Goal: Find specific page/section: Find specific page/section

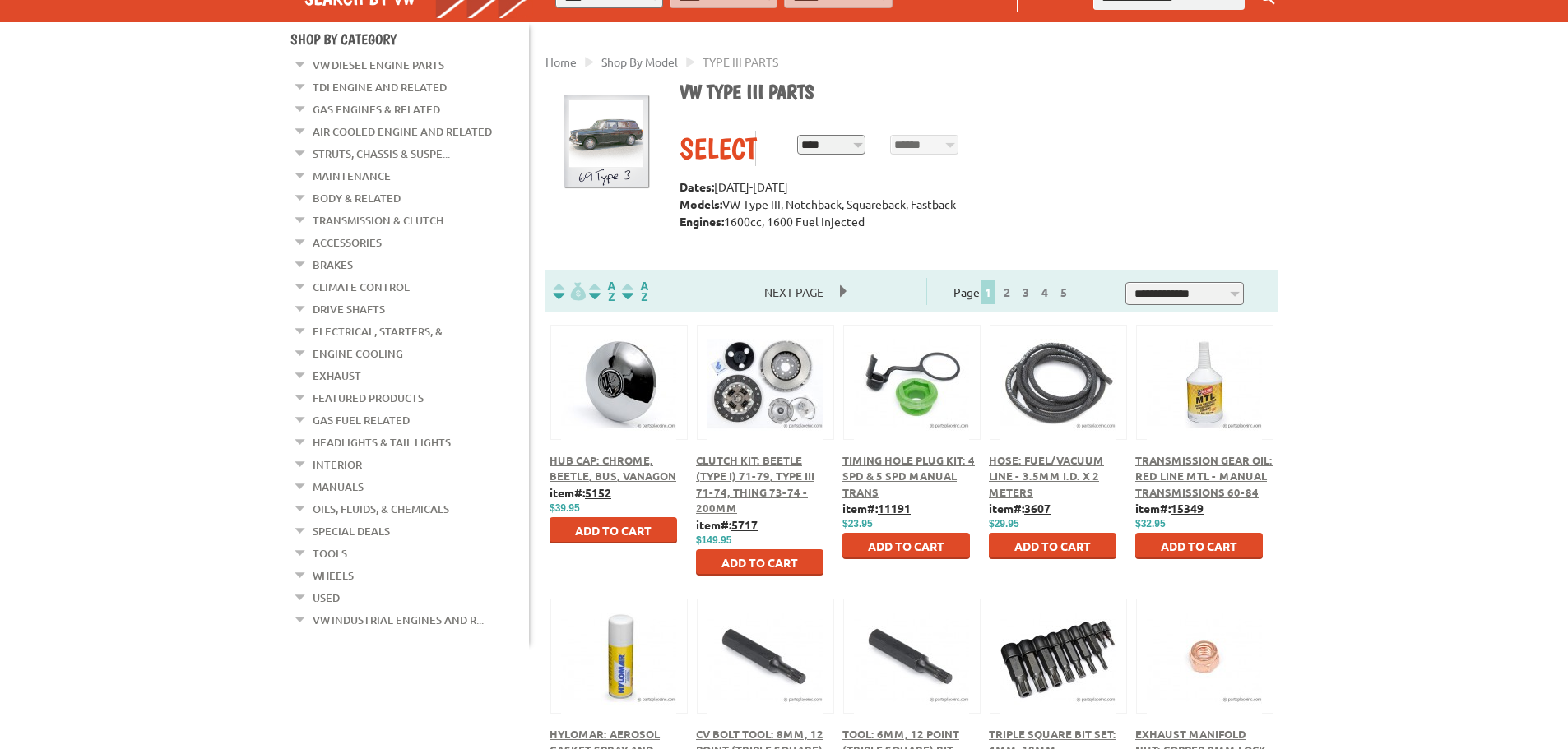
scroll to position [103, 0]
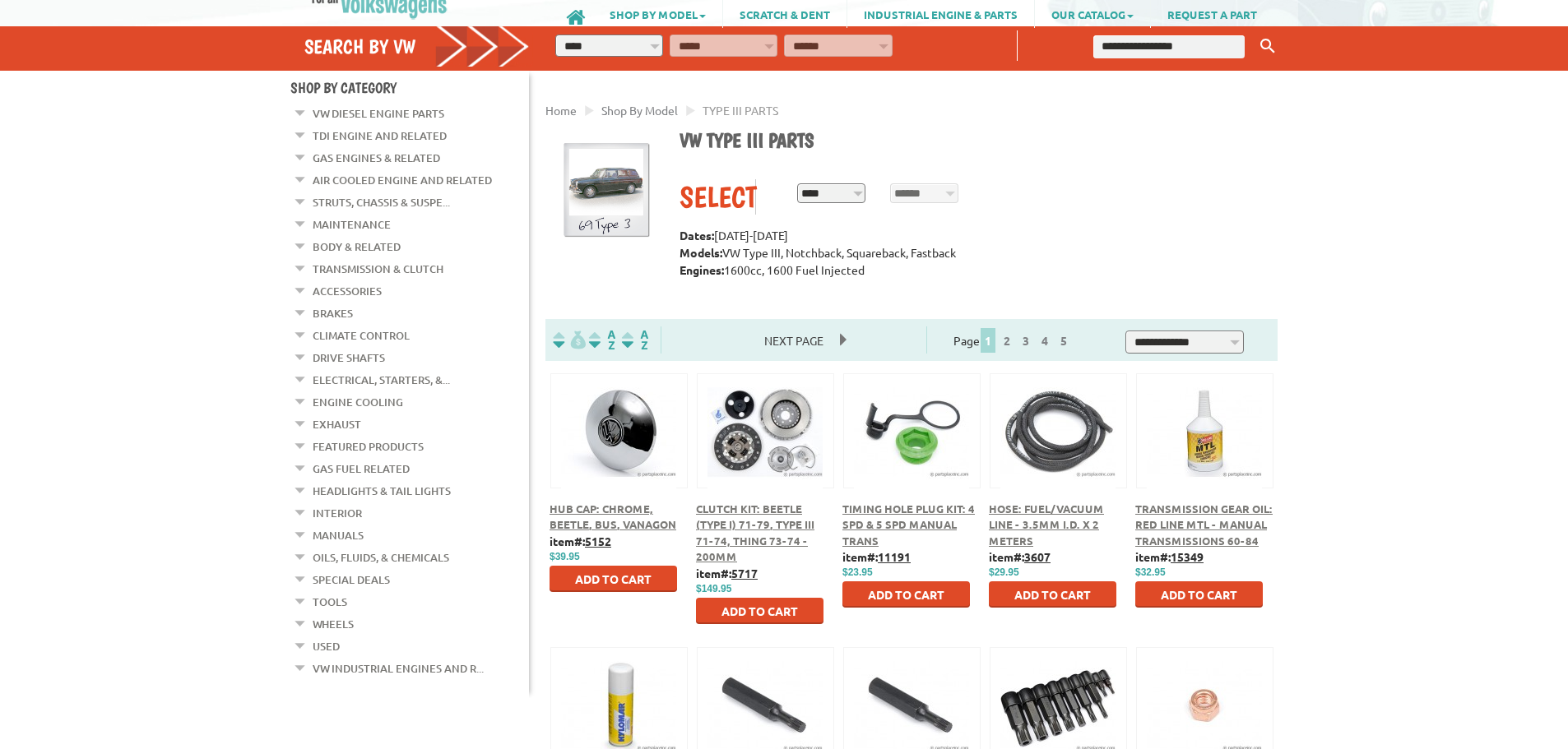
click at [362, 480] on link "Headlights & Tail Lights" at bounding box center [382, 490] width 138 height 21
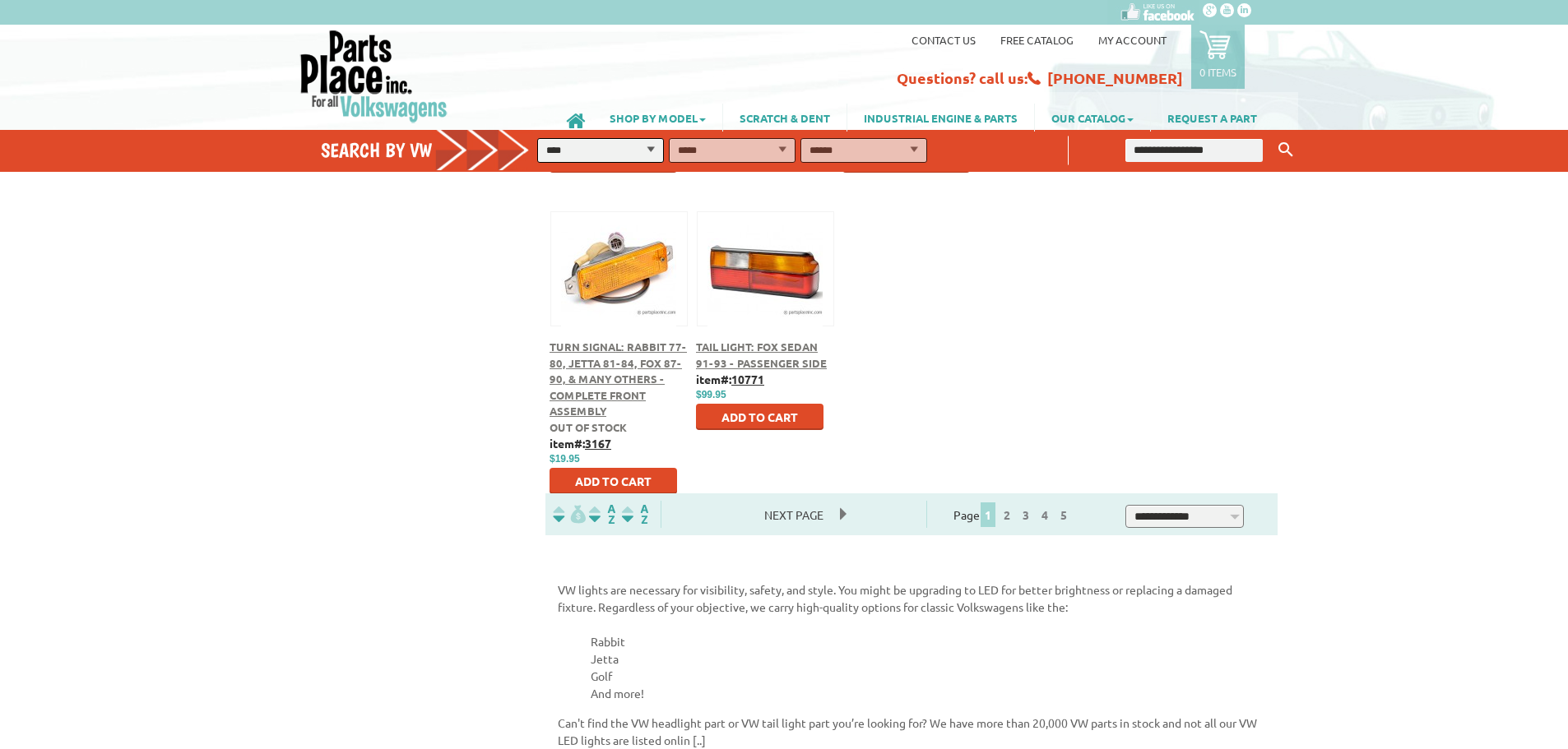
scroll to position [831, 0]
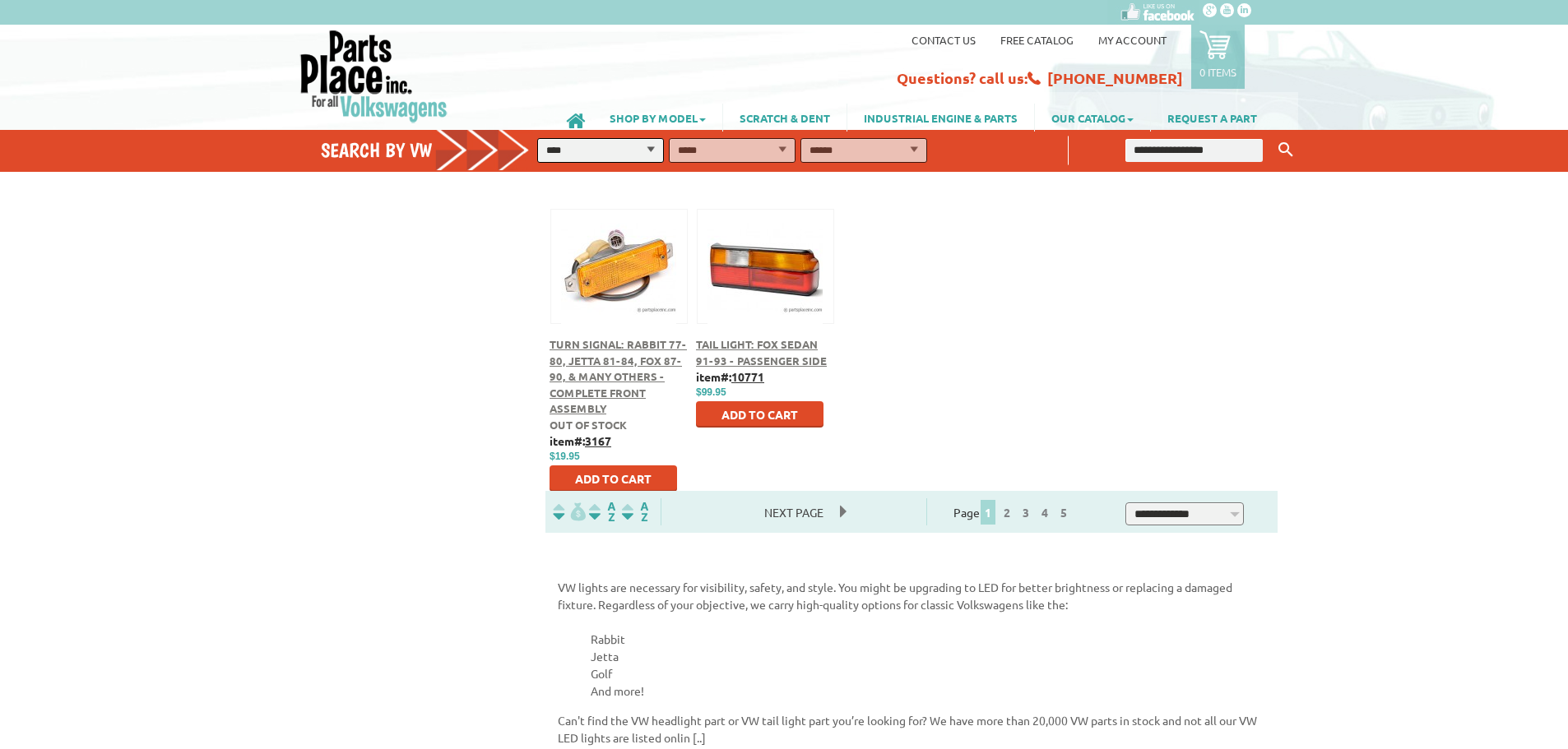
click at [806, 515] on span "Next Page" at bounding box center [794, 512] width 92 height 25
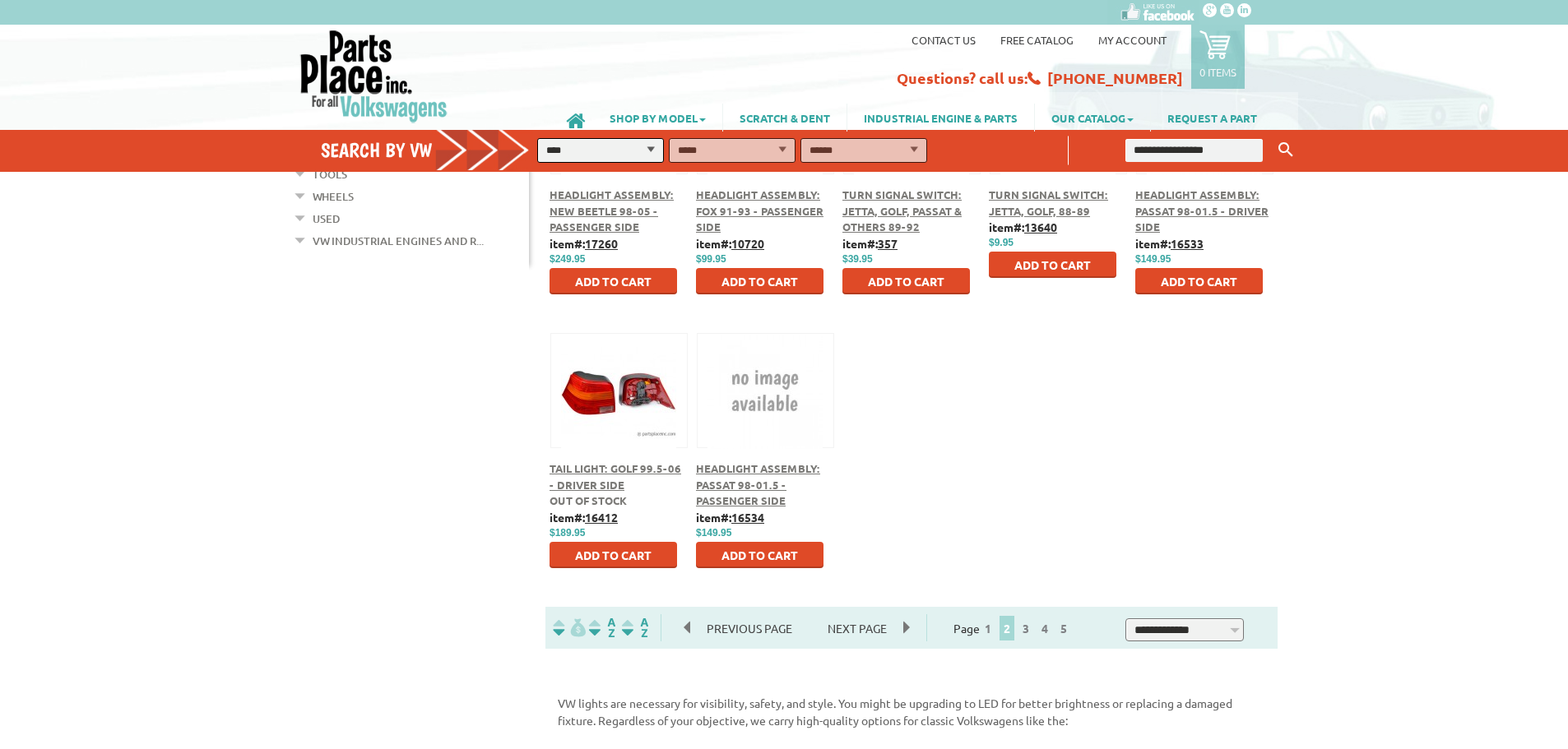
scroll to position [728, 0]
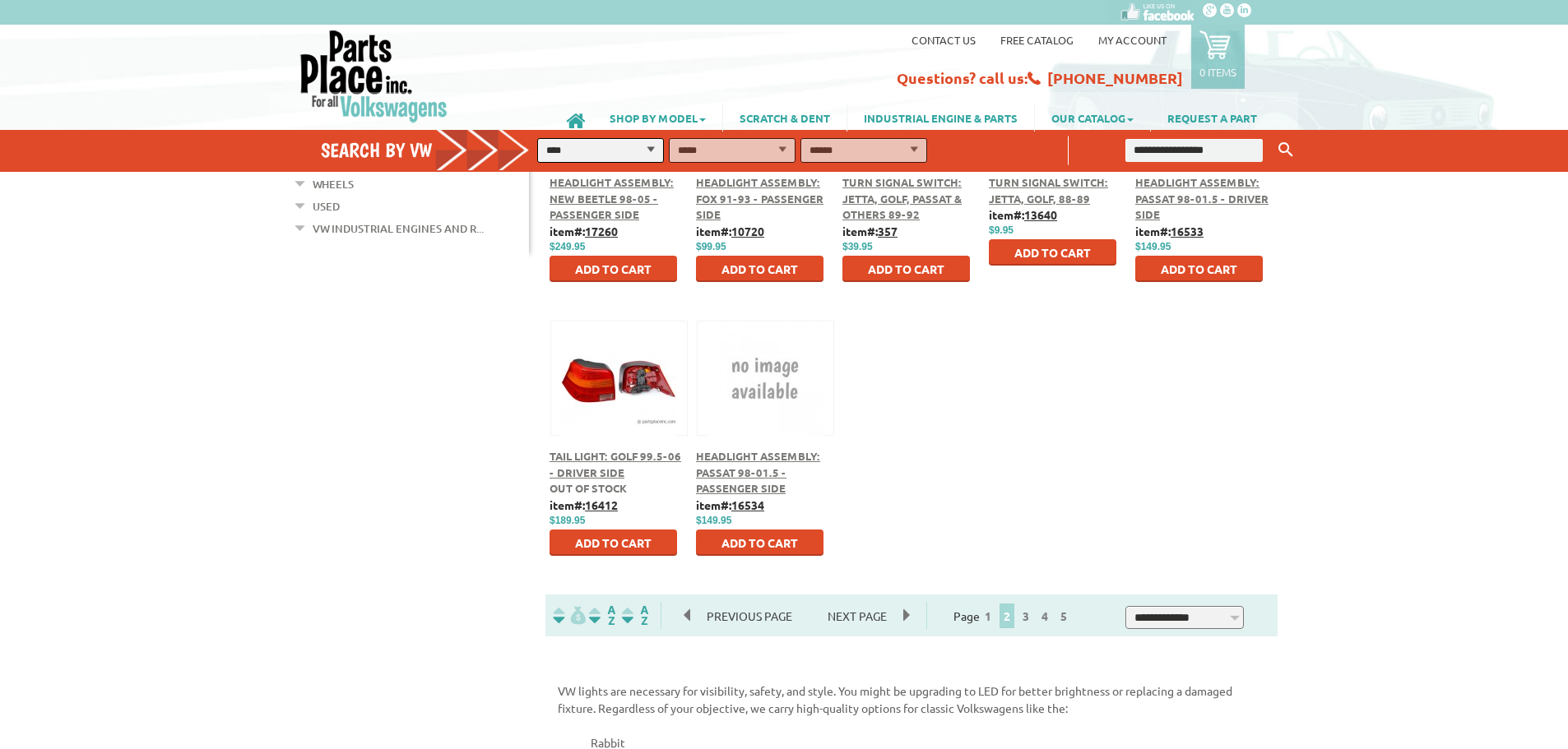
click at [844, 617] on span "Next Page" at bounding box center [857, 616] width 92 height 25
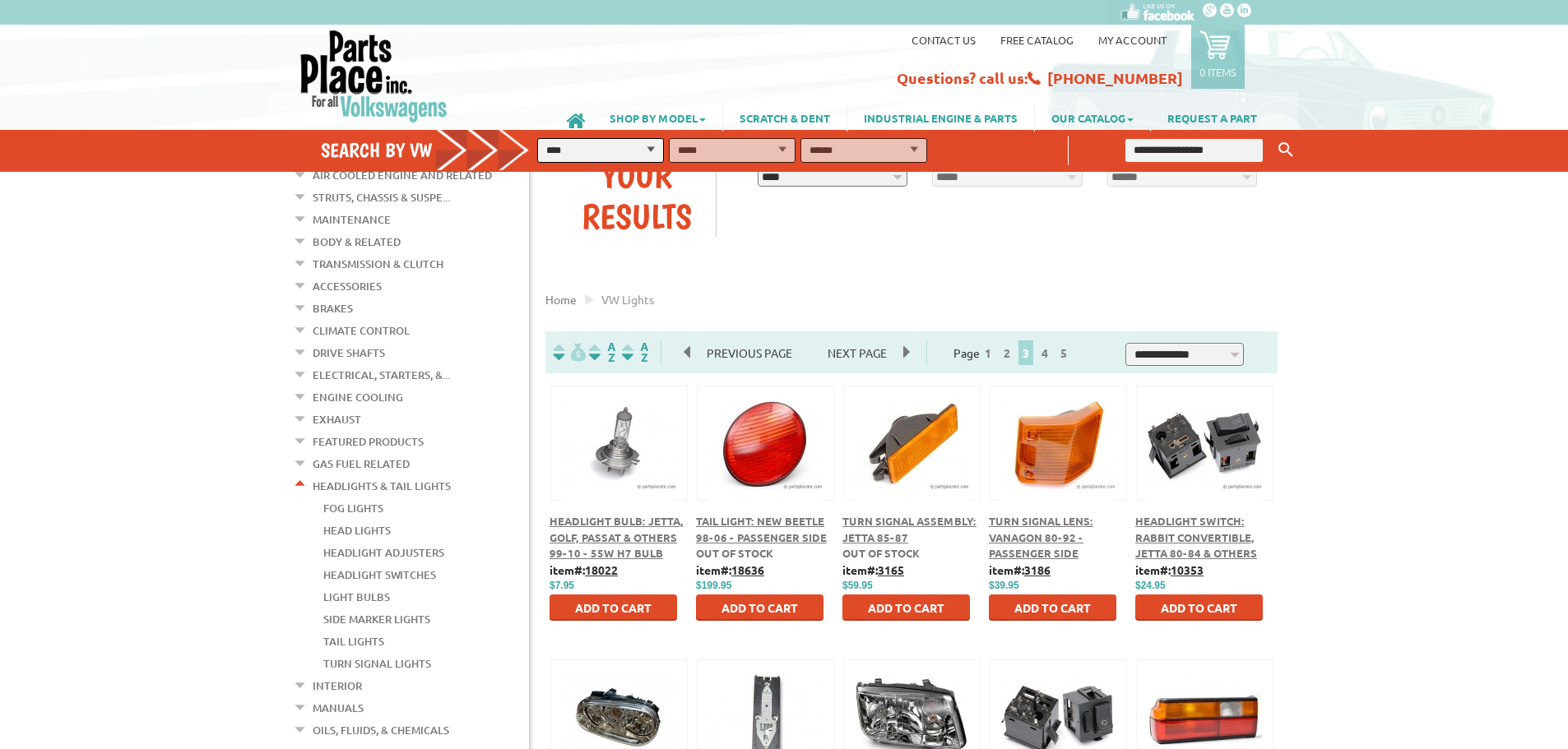
scroll to position [208, 0]
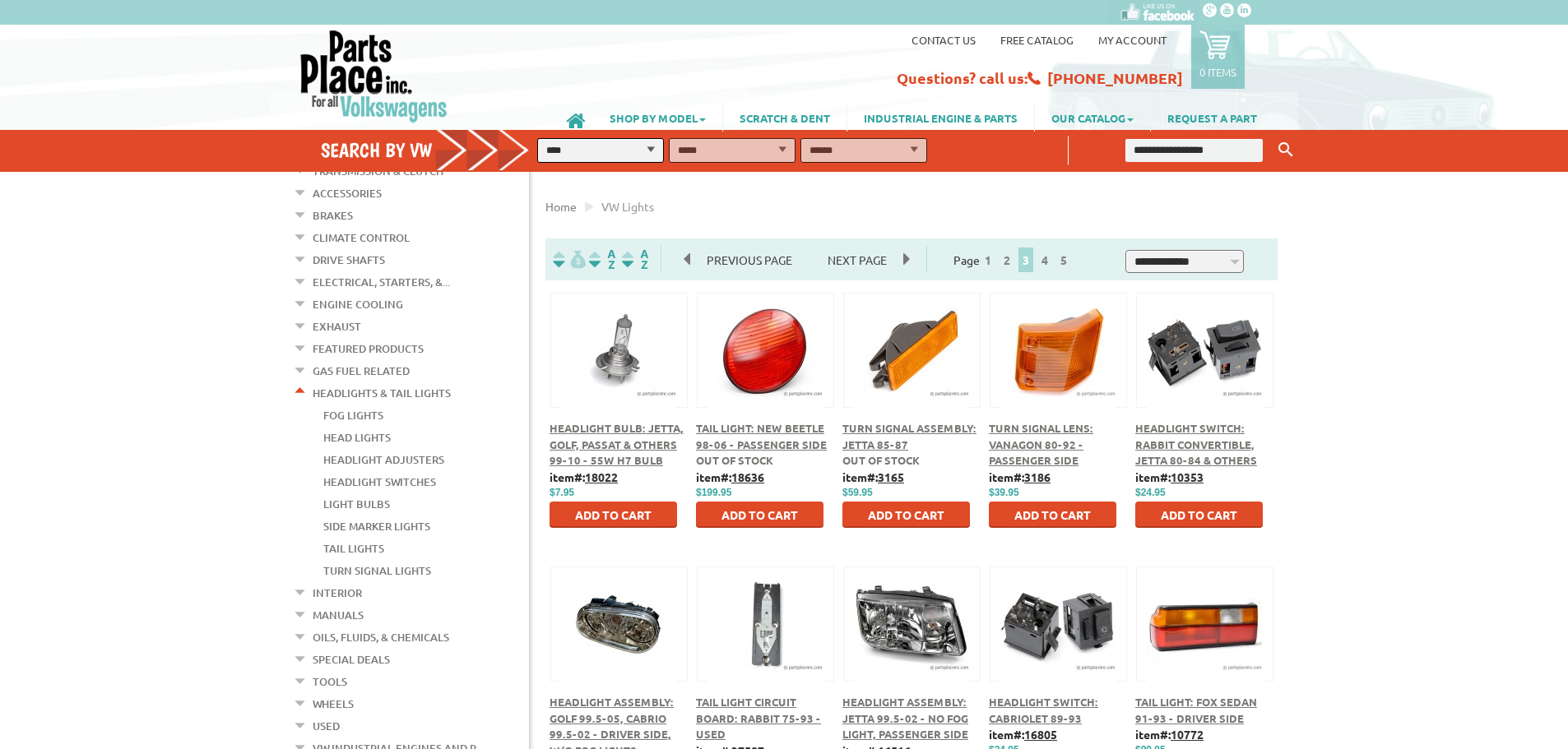
click at [408, 560] on link "Turn signal Lights" at bounding box center [377, 571] width 108 height 21
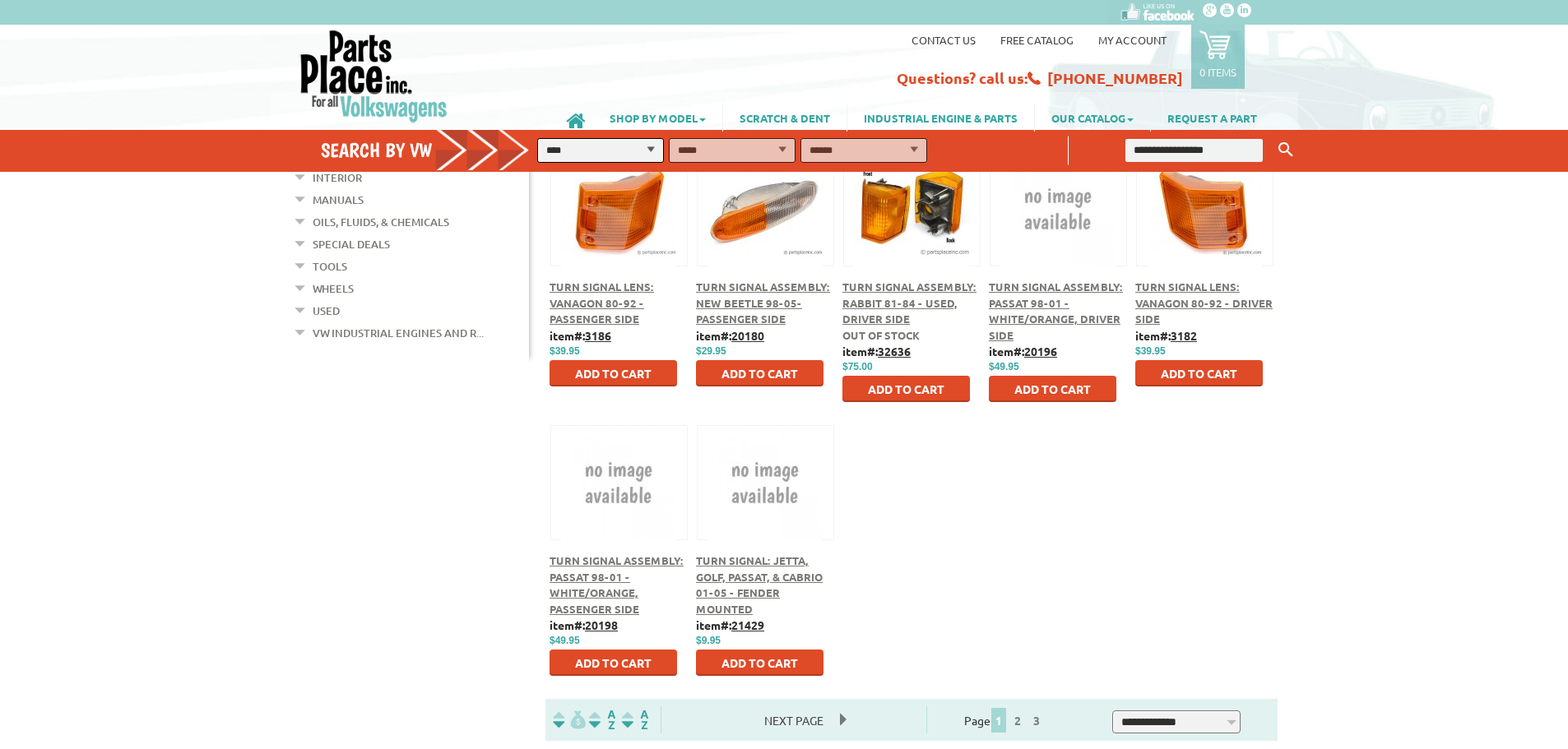
scroll to position [728, 0]
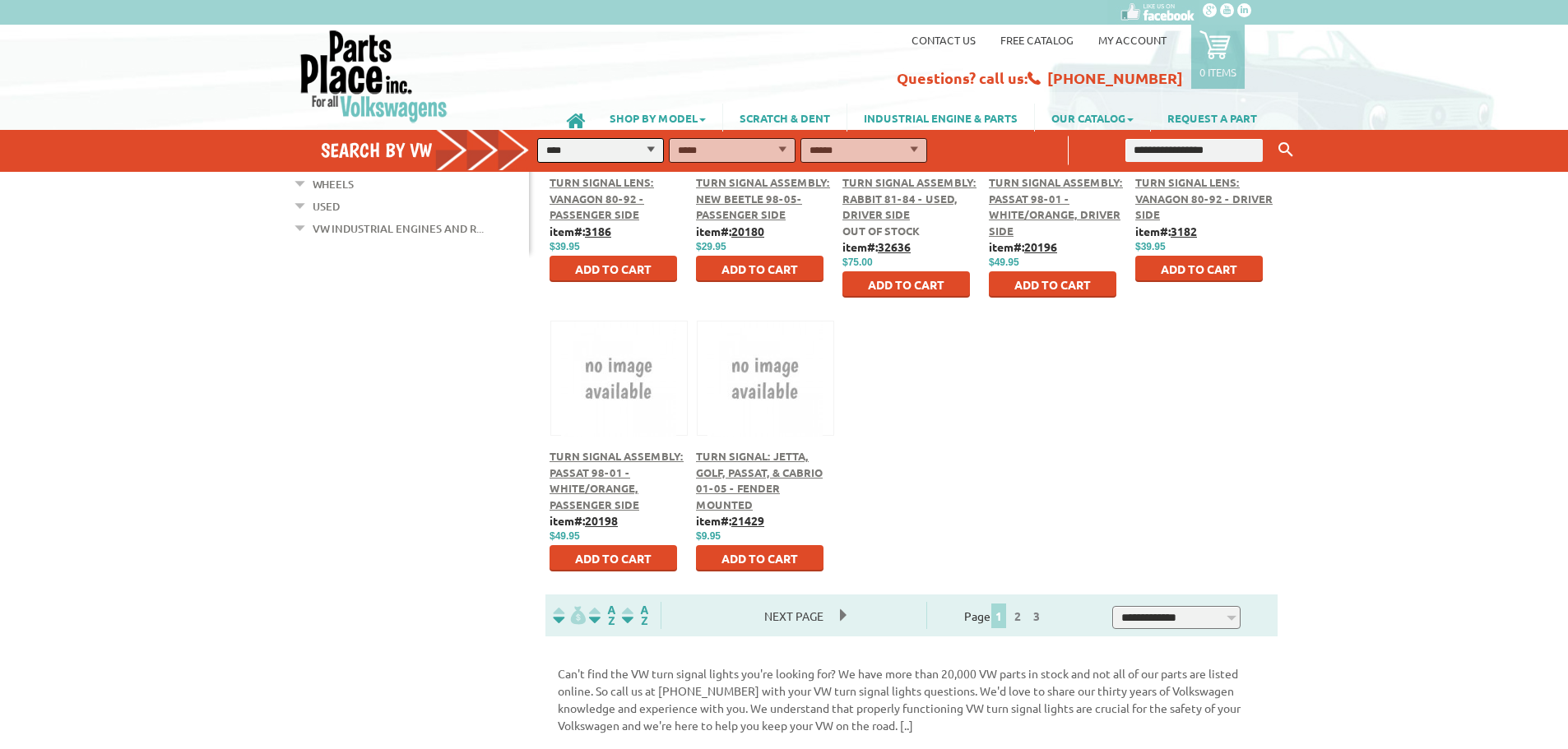
click at [799, 615] on span "Next Page" at bounding box center [794, 616] width 92 height 25
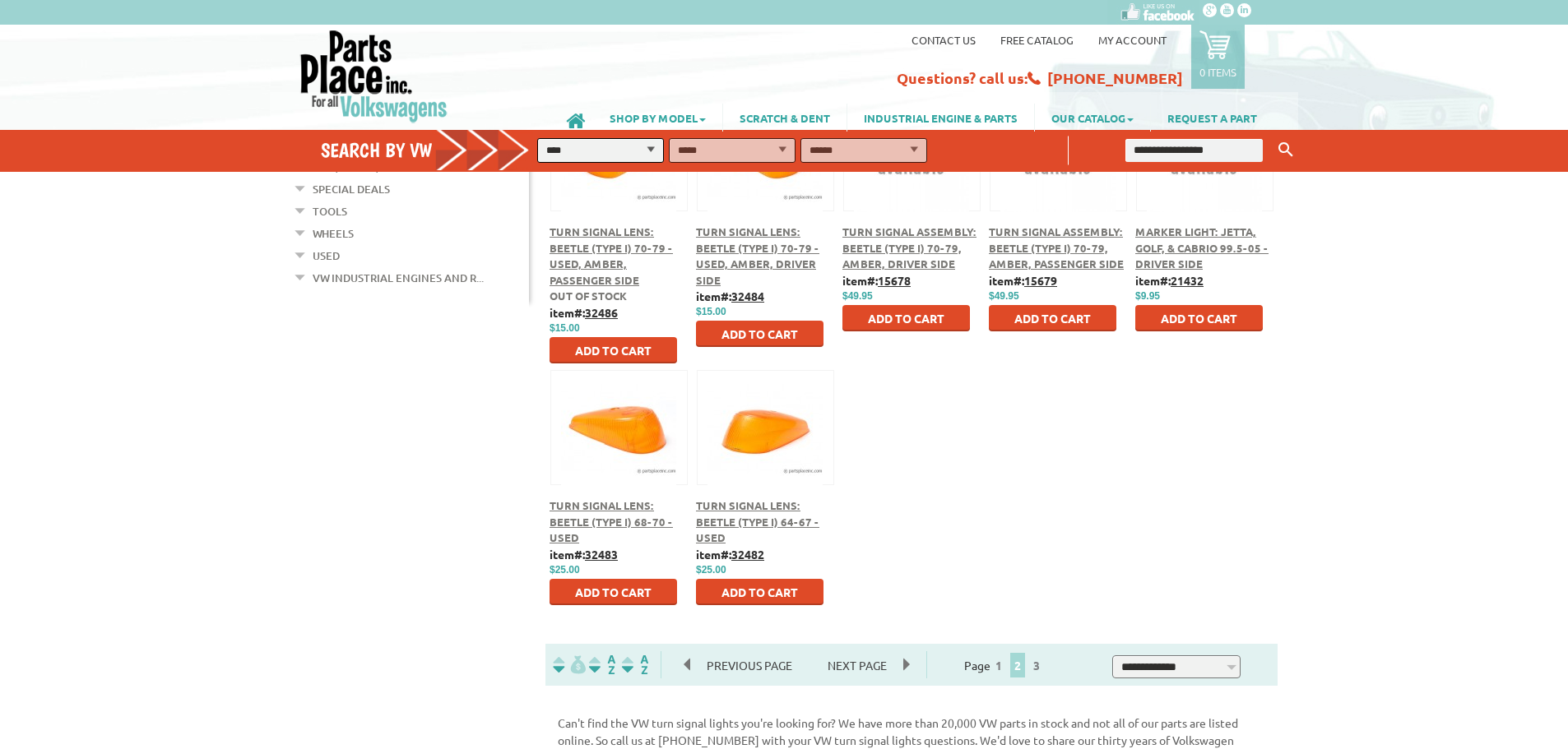
scroll to position [728, 0]
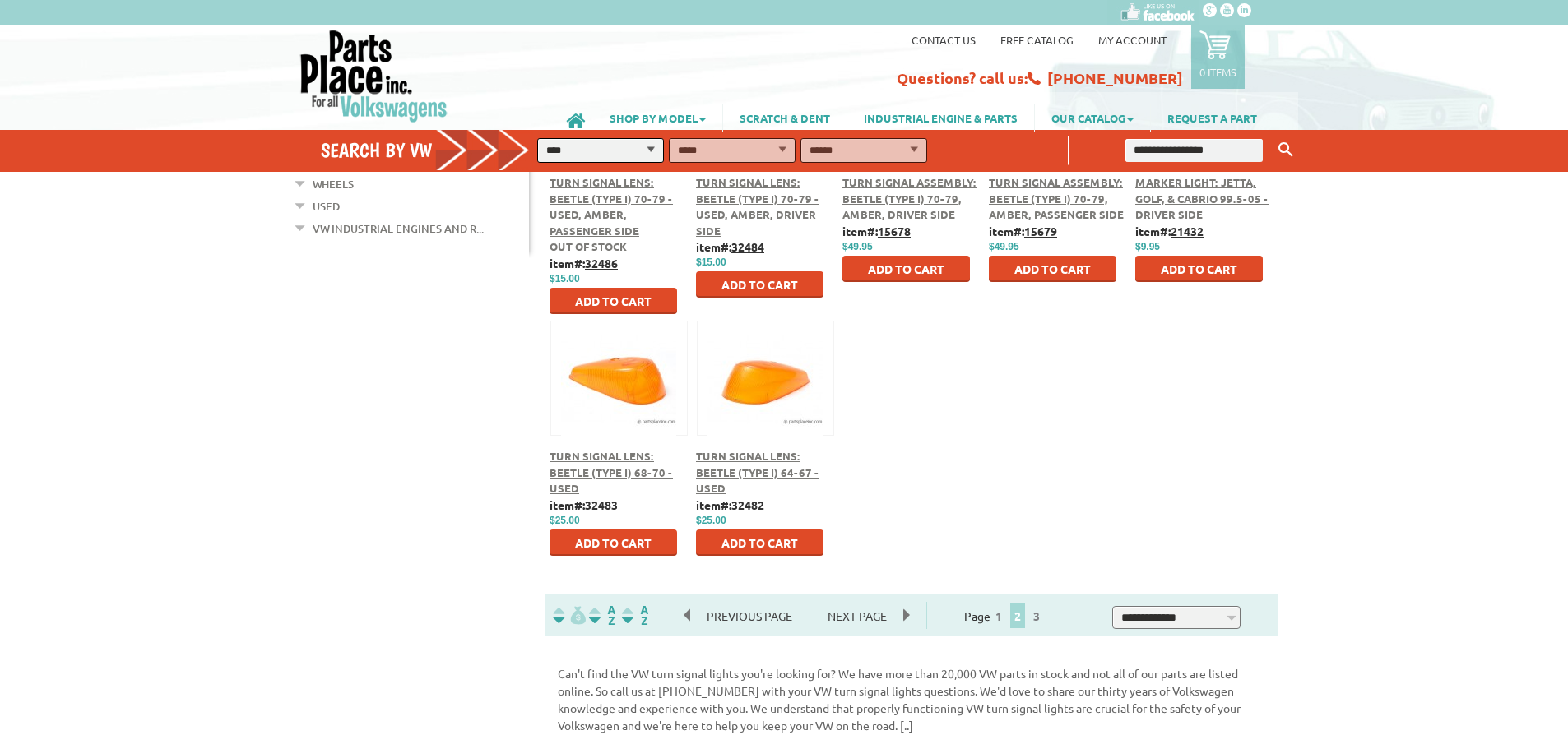
click at [863, 616] on span "Next Page" at bounding box center [857, 616] width 92 height 25
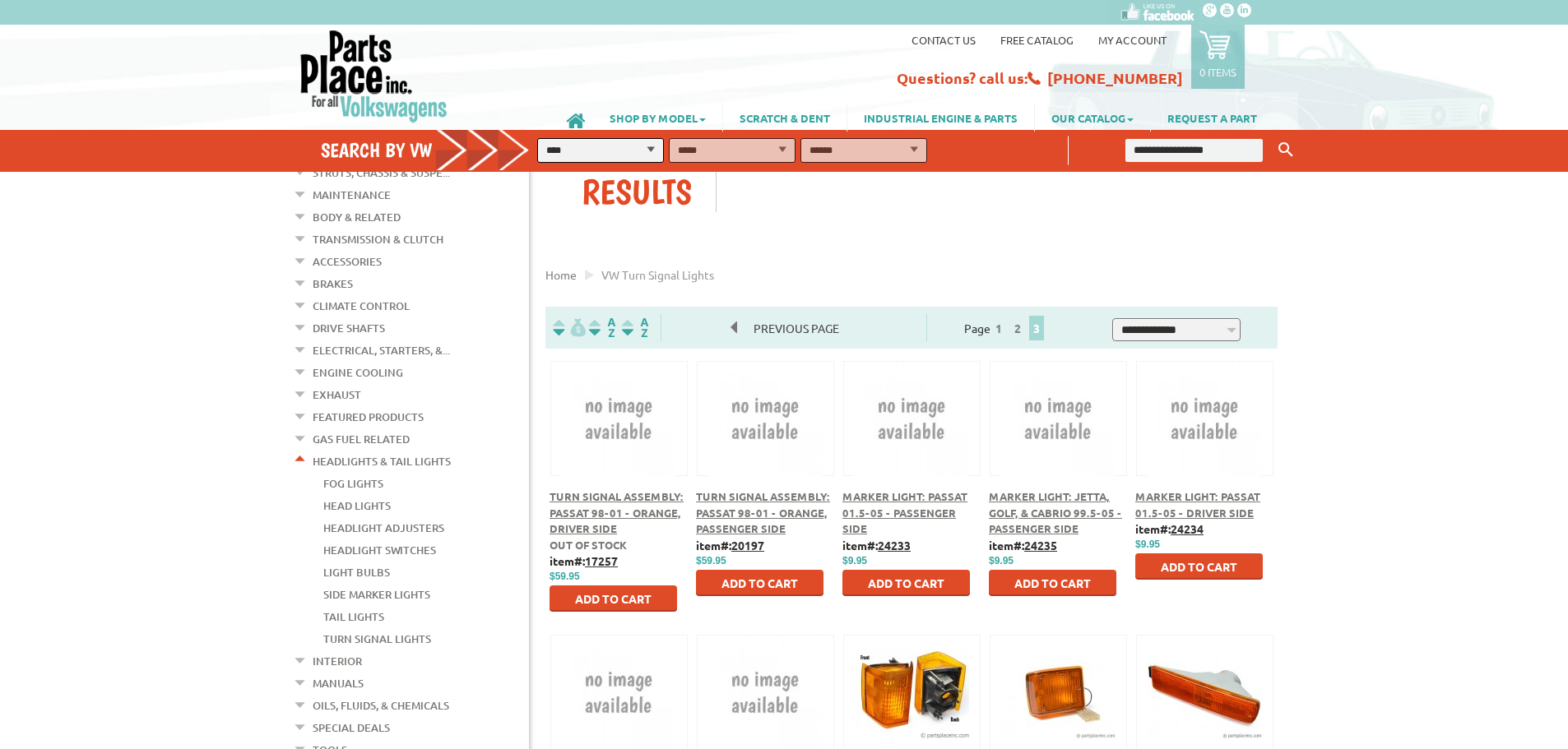
scroll to position [103, 0]
